Goal: Transaction & Acquisition: Purchase product/service

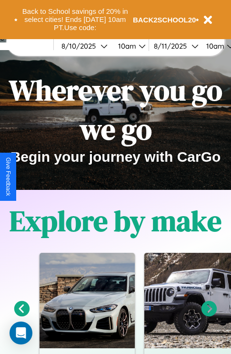
scroll to position [147, 0]
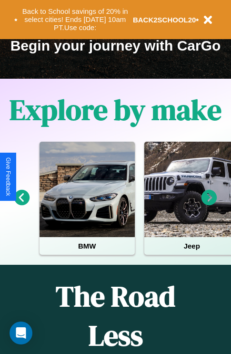
click at [209, 204] on icon at bounding box center [210, 198] width 16 height 16
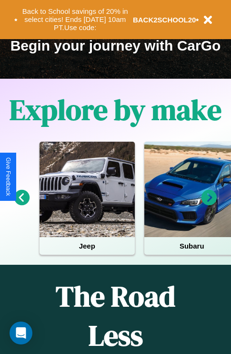
click at [21, 204] on icon at bounding box center [22, 198] width 16 height 16
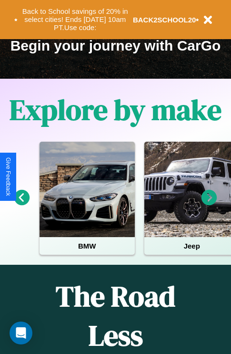
click at [21, 204] on icon at bounding box center [22, 198] width 16 height 16
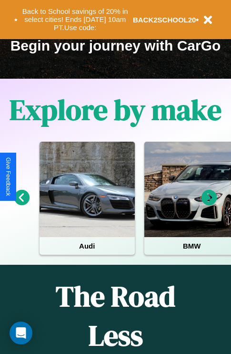
click at [209, 204] on icon at bounding box center [210, 198] width 16 height 16
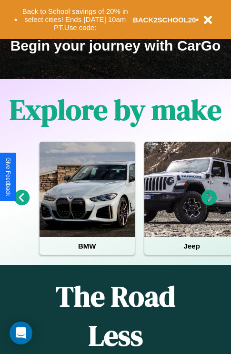
click at [21, 204] on icon at bounding box center [22, 198] width 16 height 16
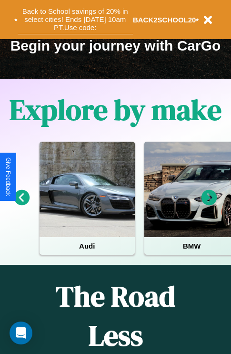
click at [75, 20] on button "Back to School savings of 20% in select cities! Ends 9/1 at 10am PT. Use code:" at bounding box center [75, 20] width 115 height 30
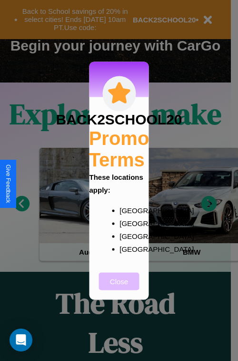
click at [119, 287] on button "Close" at bounding box center [119, 281] width 40 height 18
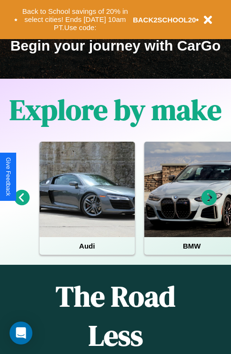
click at [209, 204] on icon at bounding box center [210, 198] width 16 height 16
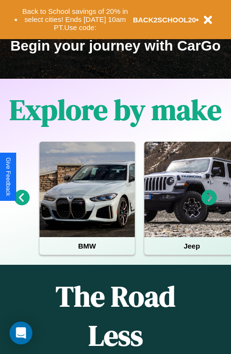
click at [209, 204] on icon at bounding box center [210, 198] width 16 height 16
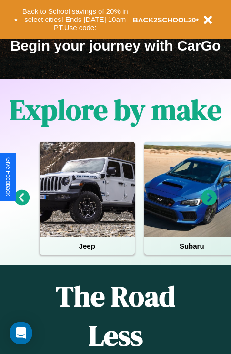
click at [209, 204] on icon at bounding box center [210, 198] width 16 height 16
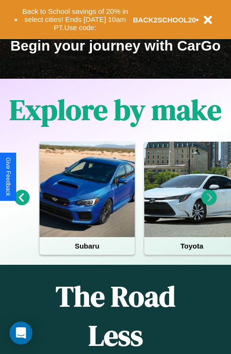
click at [21, 204] on icon at bounding box center [22, 198] width 16 height 16
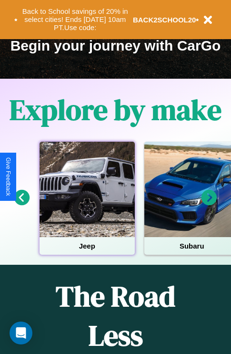
click at [87, 204] on div at bounding box center [87, 188] width 95 height 95
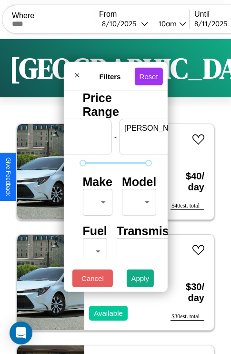
scroll to position [0, 59]
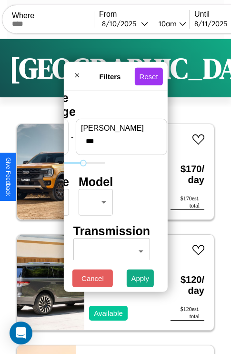
type input "***"
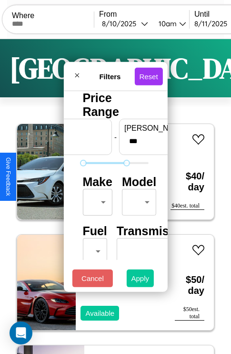
type input "*"
click at [141, 280] on button "Apply" at bounding box center [141, 278] width 28 height 18
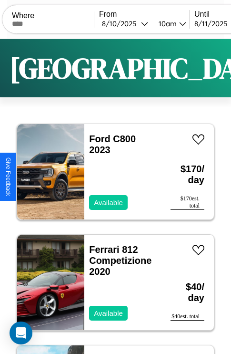
scroll to position [36, 0]
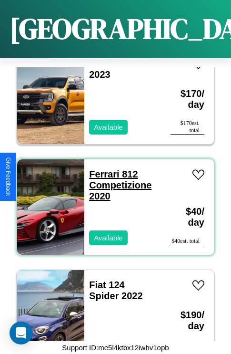
click at [101, 169] on link "Ferrari 812 Competizione 2020" at bounding box center [120, 185] width 62 height 32
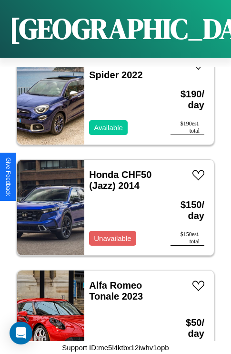
scroll to position [257, 0]
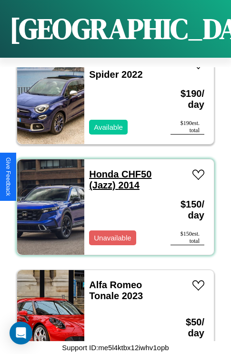
click at [101, 169] on link "Honda CHF50 (Jazz) 2014" at bounding box center [120, 179] width 62 height 21
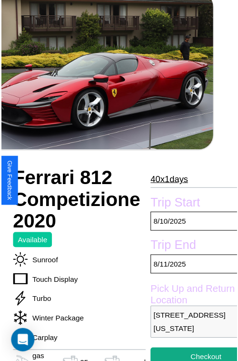
scroll to position [86, 43]
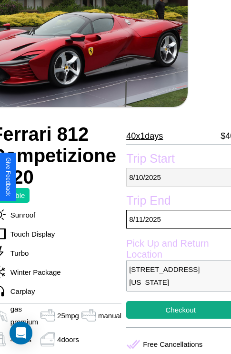
click at [176, 177] on p "8 / 10 / 2025" at bounding box center [180, 177] width 109 height 19
select select "*"
select select "****"
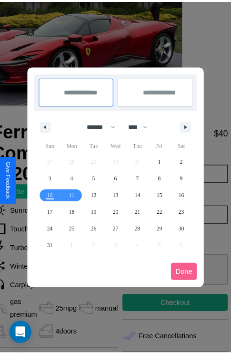
scroll to position [0, 43]
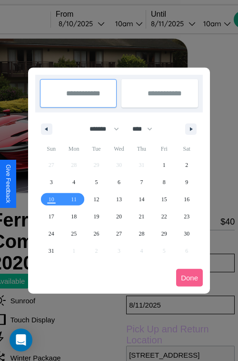
click at [95, 23] on div at bounding box center [119, 180] width 238 height 361
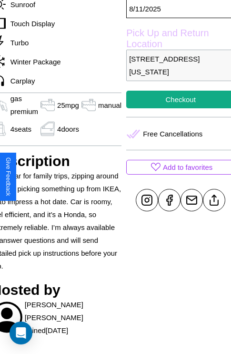
scroll to position [319, 43]
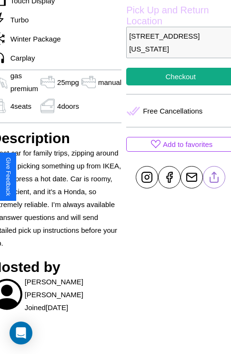
click at [214, 177] on line at bounding box center [214, 175] width 0 height 7
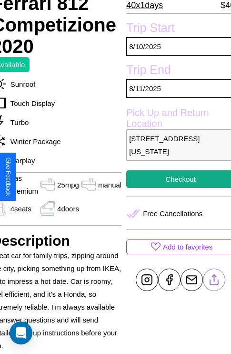
scroll to position [218, 43]
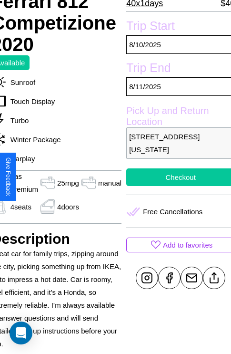
click at [176, 177] on button "Checkout" at bounding box center [180, 177] width 109 height 18
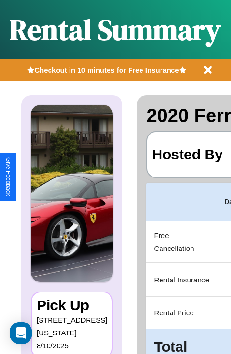
scroll to position [0, 180]
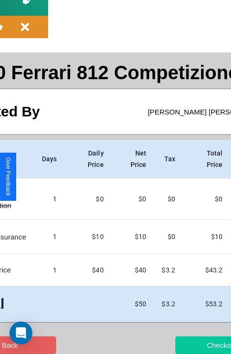
click at [184, 344] on button "Checkout" at bounding box center [221, 345] width 93 height 18
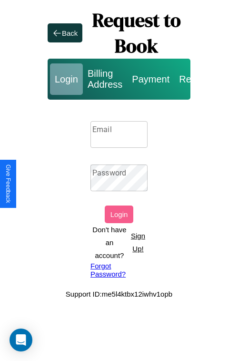
click at [138, 242] on p "Sign Up!" at bounding box center [138, 242] width 19 height 26
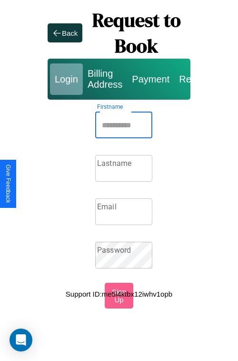
click at [124, 125] on input "Firstname" at bounding box center [123, 124] width 57 height 27
type input "********"
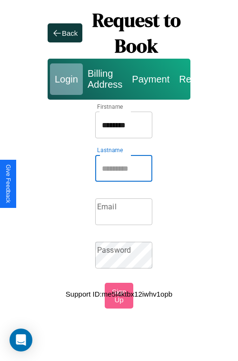
click at [124, 168] on input "Lastname" at bounding box center [123, 168] width 57 height 27
type input "******"
click at [124, 212] on input "Email" at bounding box center [123, 211] width 57 height 27
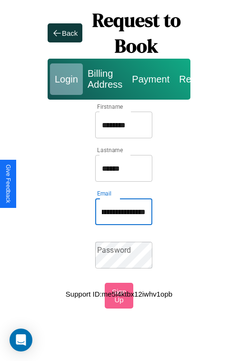
scroll to position [0, 51]
type input "**********"
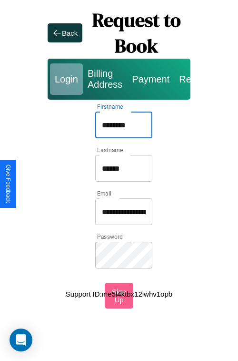
click at [124, 125] on input "********" at bounding box center [123, 124] width 57 height 27
type input "**********"
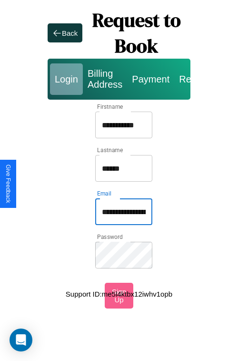
click at [124, 212] on input "**********" at bounding box center [123, 211] width 57 height 27
type input "**********"
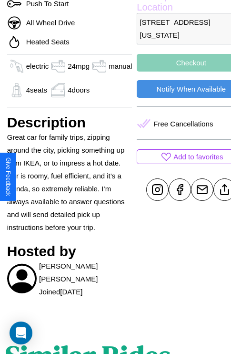
scroll to position [364, 29]
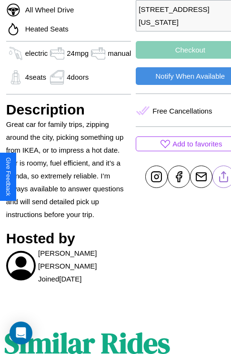
click at [224, 176] on line at bounding box center [224, 175] width 0 height 7
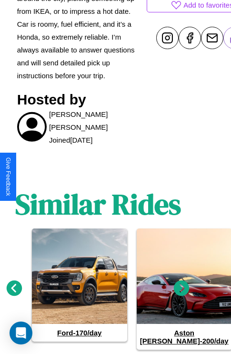
scroll to position [543, 14]
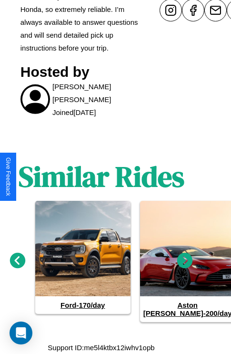
click at [185, 265] on icon at bounding box center [185, 261] width 16 height 16
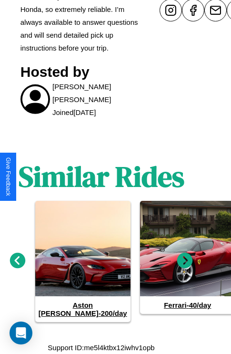
click at [185, 265] on icon at bounding box center [185, 261] width 16 height 16
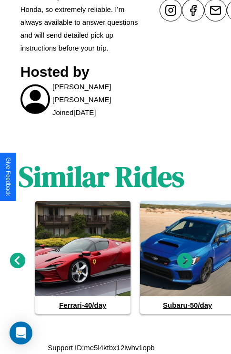
click at [185, 265] on icon at bounding box center [185, 261] width 16 height 16
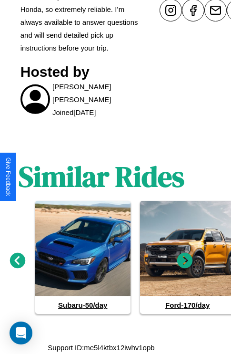
click at [185, 265] on icon at bounding box center [185, 261] width 16 height 16
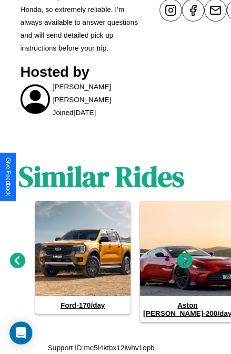
click at [185, 265] on icon at bounding box center [185, 261] width 16 height 16
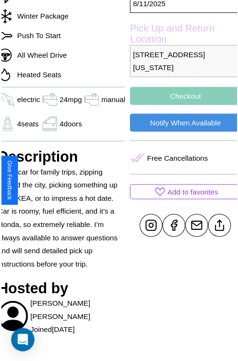
scroll to position [331, 38]
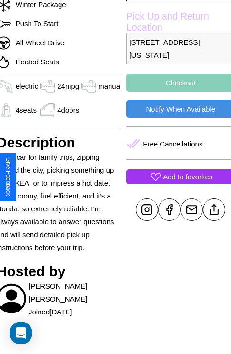
click at [177, 176] on p "Add to favorites" at bounding box center [188, 176] width 50 height 13
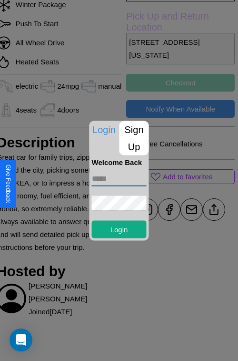
click at [119, 178] on input "text" at bounding box center [119, 178] width 55 height 15
type input "**********"
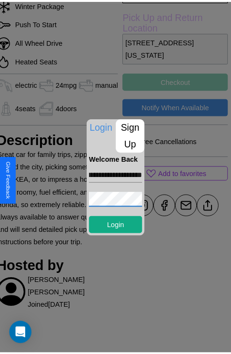
scroll to position [0, 0]
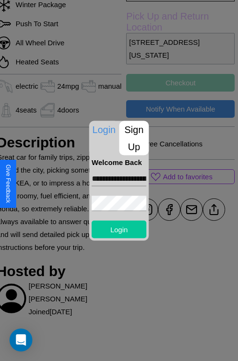
click at [119, 229] on button "Login" at bounding box center [119, 229] width 55 height 18
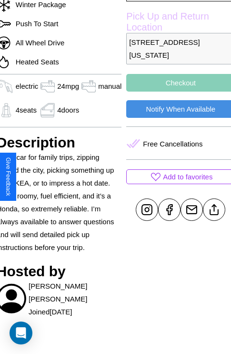
scroll to position [331, 38]
